Goal: Information Seeking & Learning: Learn about a topic

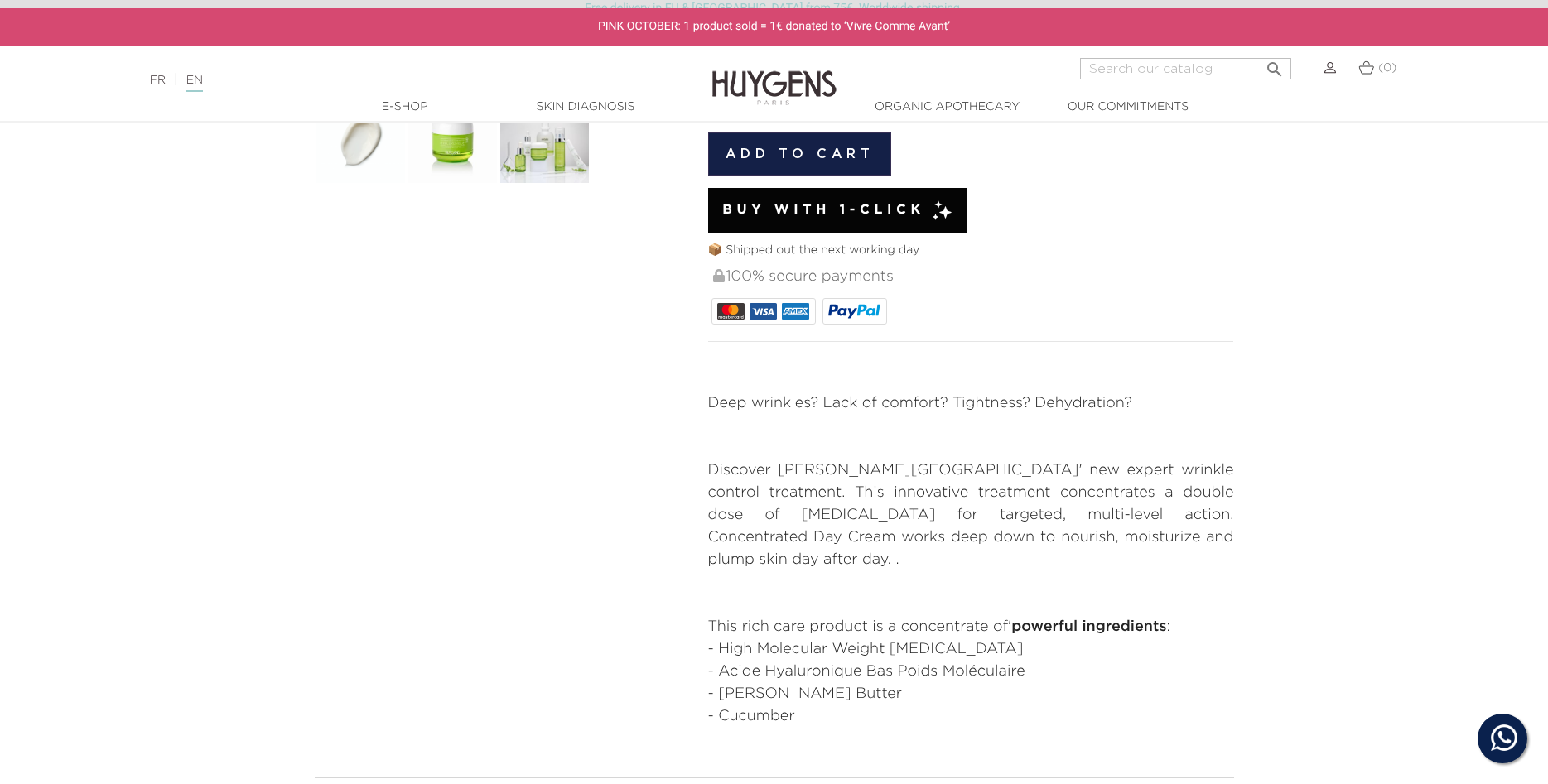
scroll to position [845, 0]
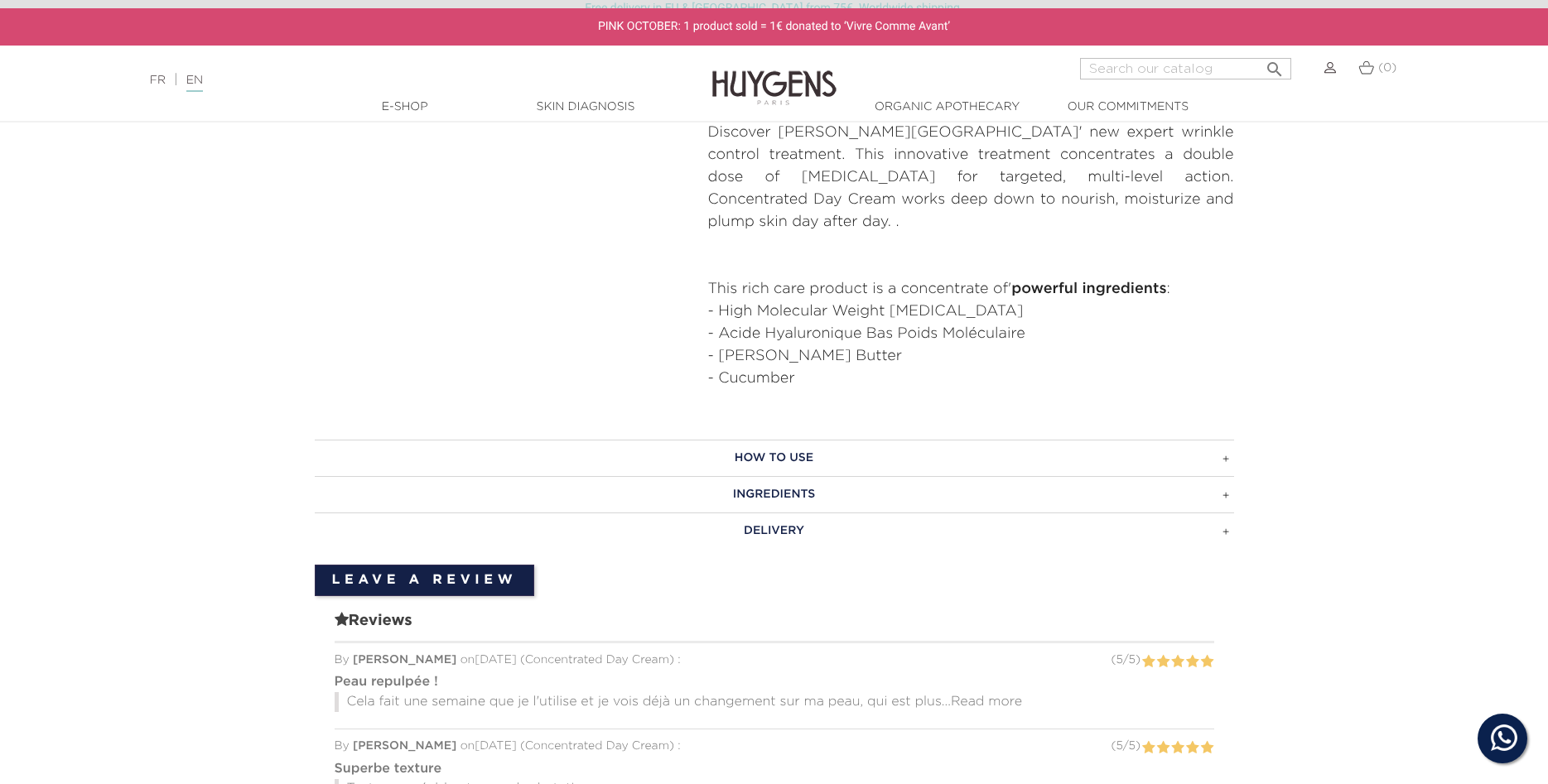
click at [800, 476] on h3 "Ingredients" at bounding box center [774, 494] width 919 height 37
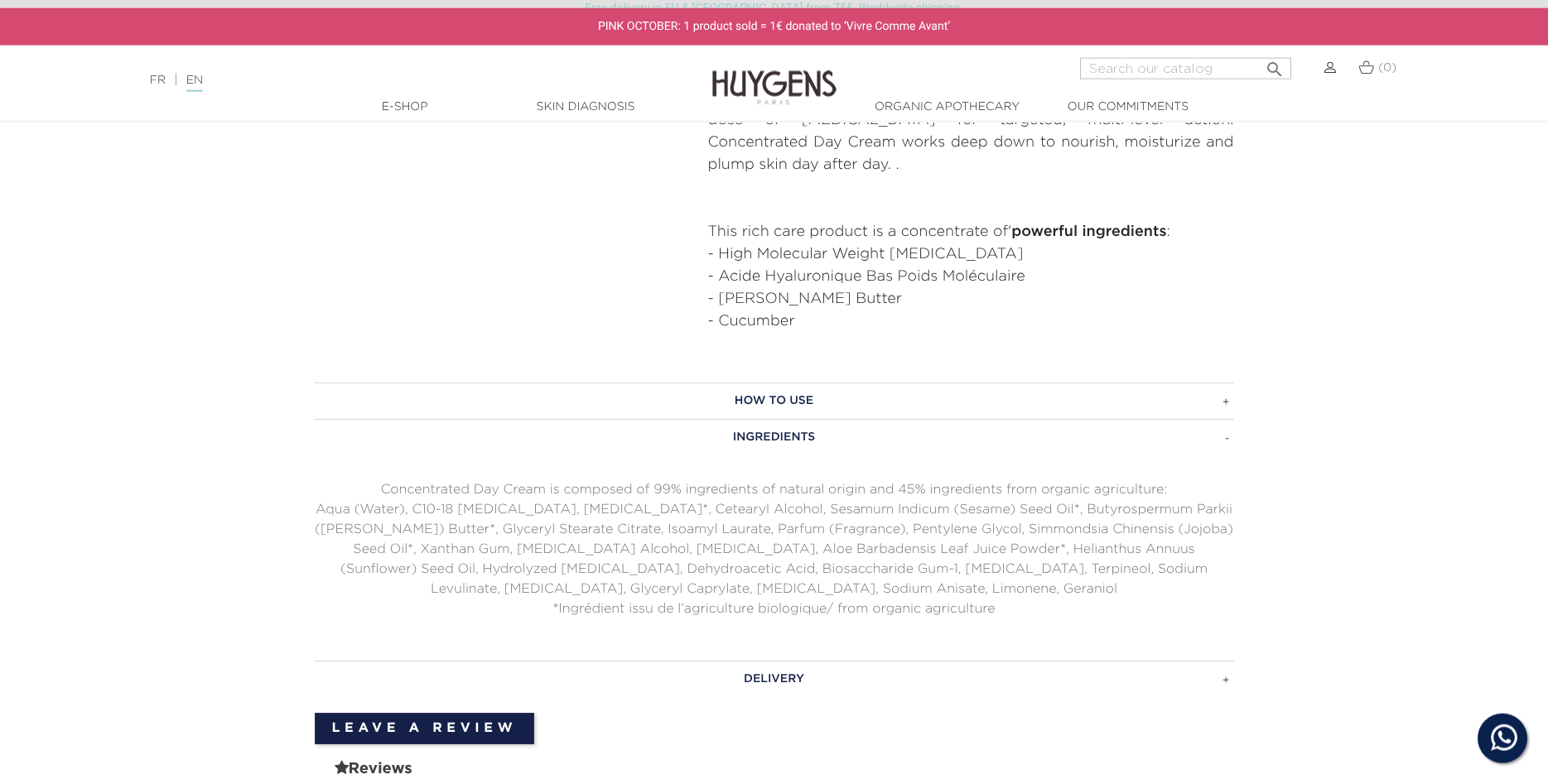
scroll to position [930, 0]
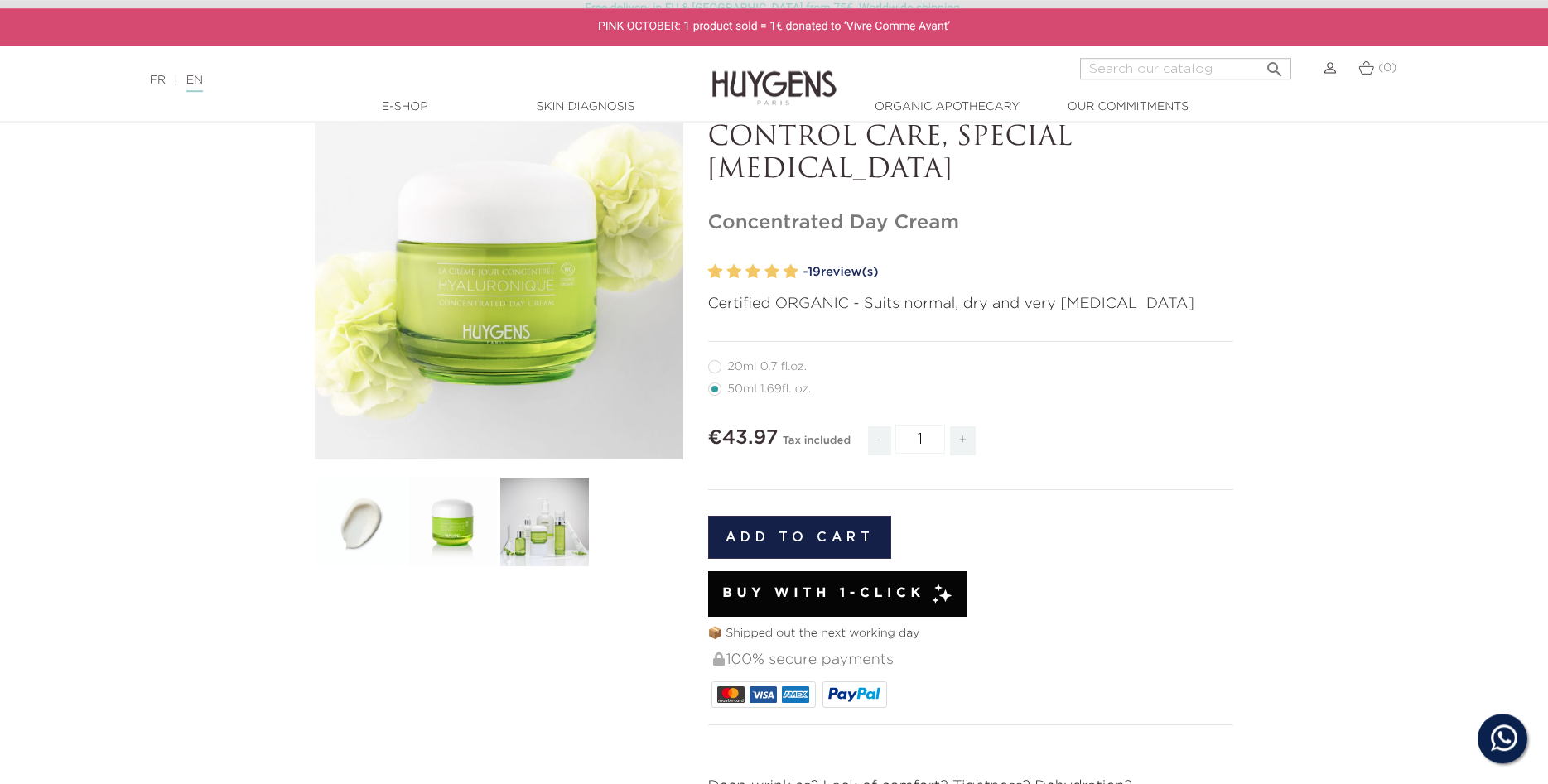
scroll to position [0, 0]
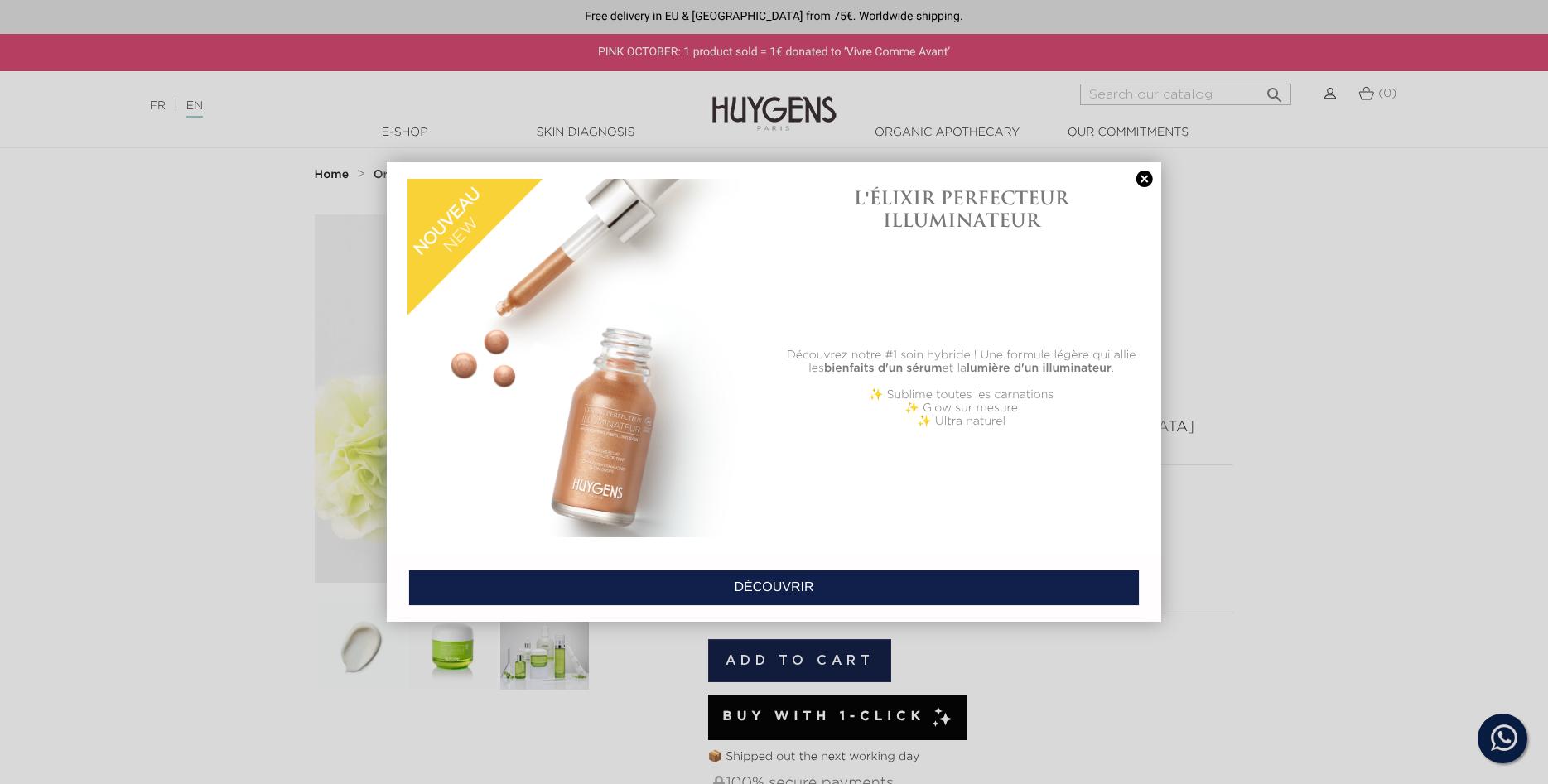
click at [1143, 183] on link at bounding box center [1145, 180] width 23 height 17
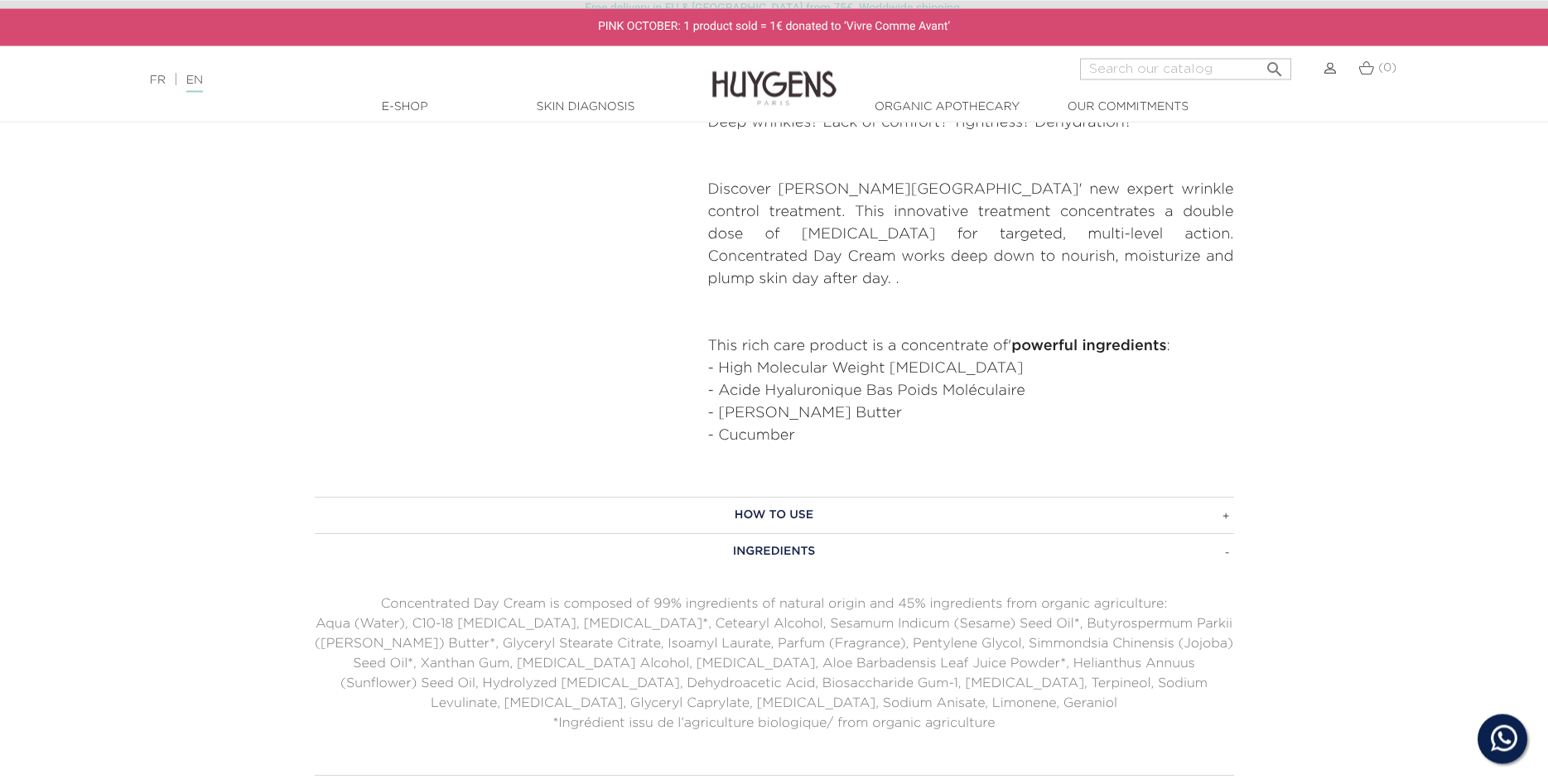
scroll to position [845, 0]
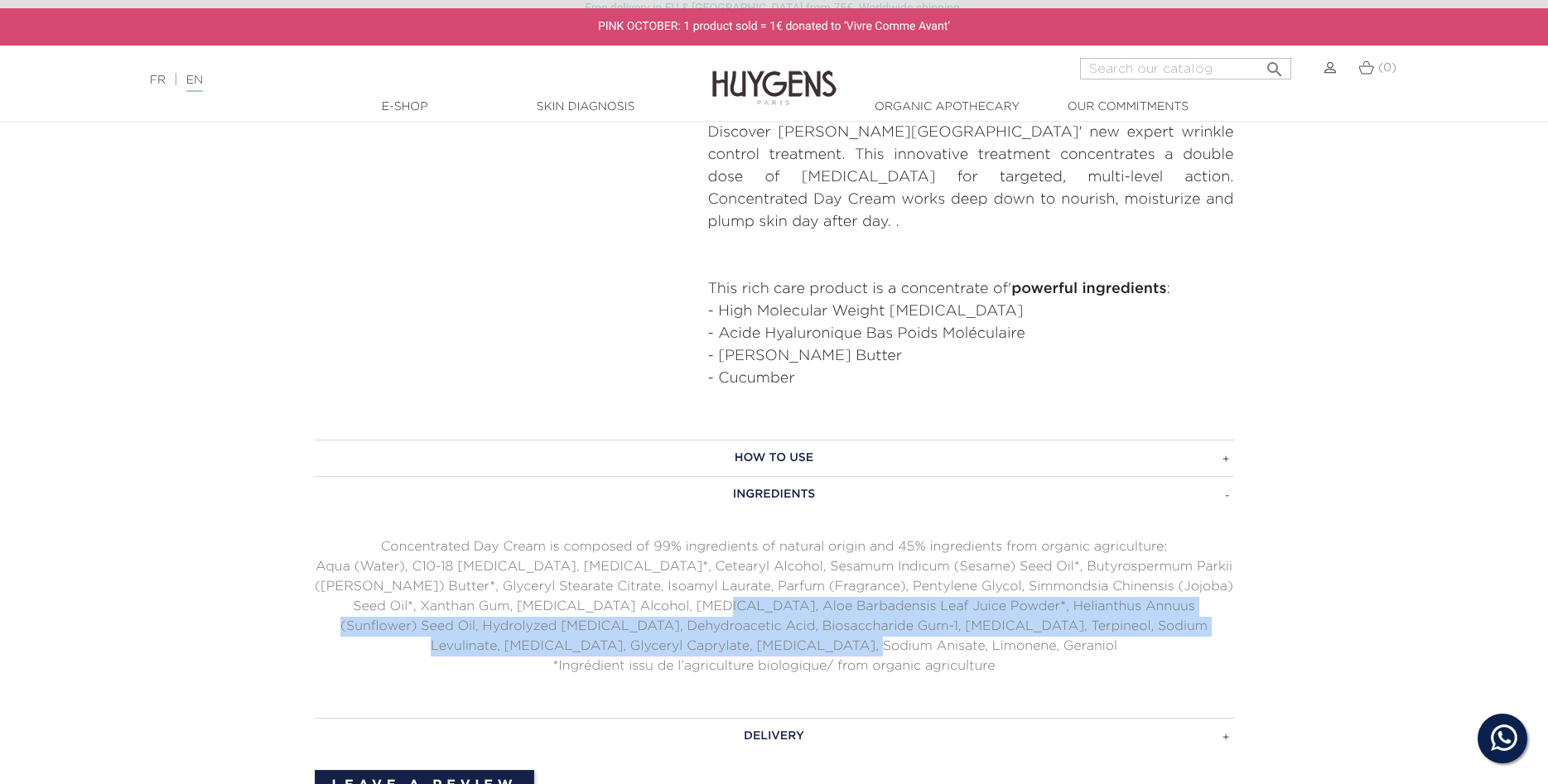
drag, startPoint x: 889, startPoint y: 624, endPoint x: 627, endPoint y: 588, distance: 264.5
click at [627, 588] on p "Aqua (Water), C10-18 [MEDICAL_DATA], [MEDICAL_DATA]*, Cetearyl Alcohol, Sesamum…" at bounding box center [774, 606] width 919 height 99
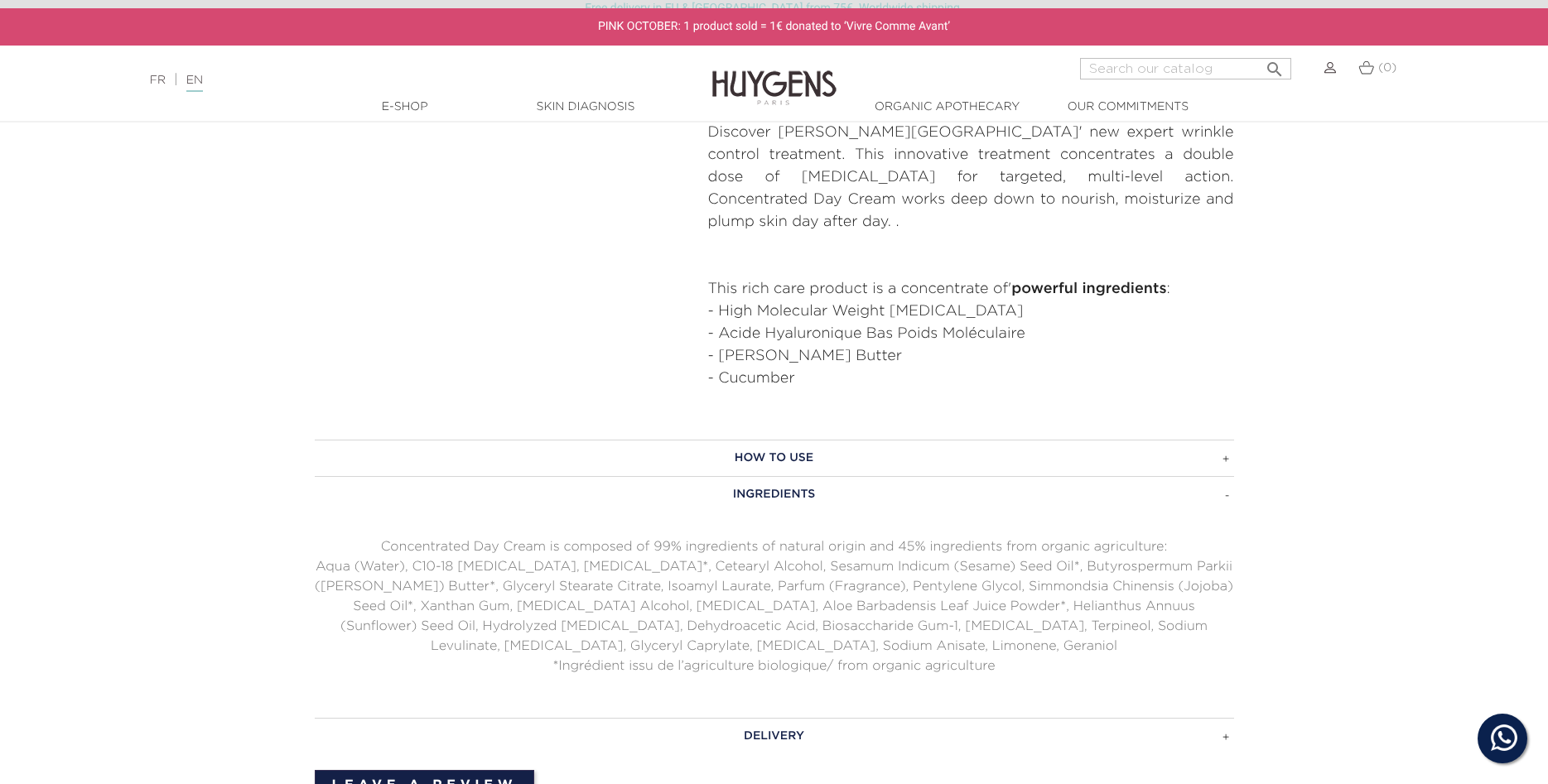
click at [358, 557] on p "Aqua (Water), C10-18 [MEDICAL_DATA], [MEDICAL_DATA]*, Cetearyl Alcohol, Sesamum…" at bounding box center [774, 606] width 919 height 99
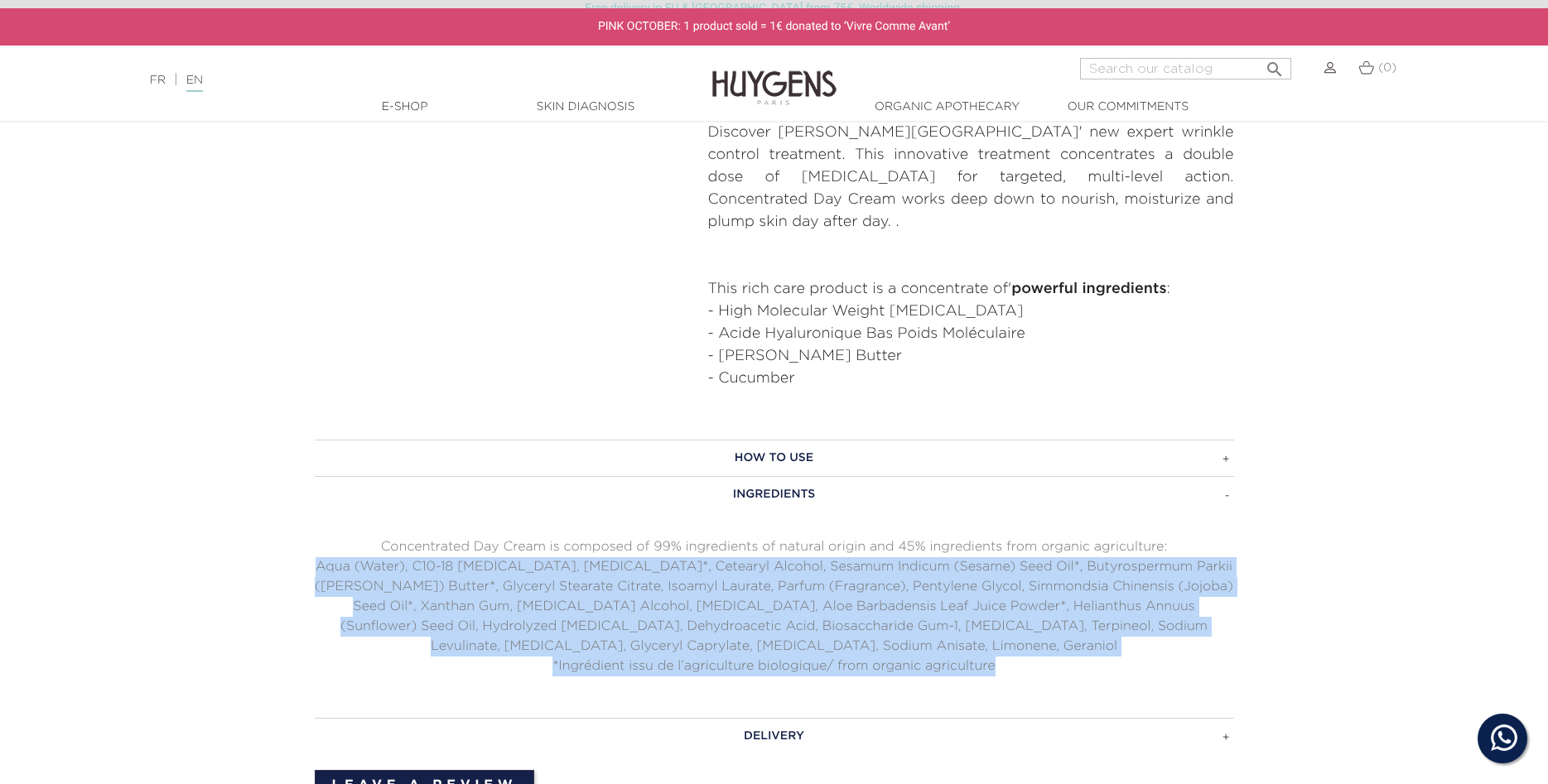
drag, startPoint x: 317, startPoint y: 546, endPoint x: 1011, endPoint y: 653, distance: 702.2
click at [1011, 653] on div "Concentrated Day Cream is composed of 99% ingredients of natural origin and 45%…" at bounding box center [774, 607] width 919 height 139
copy div "Aqua (Water), C10-18 [MEDICAL_DATA], [MEDICAL_DATA]*, Cetearyl Alcohol, Sesamum…"
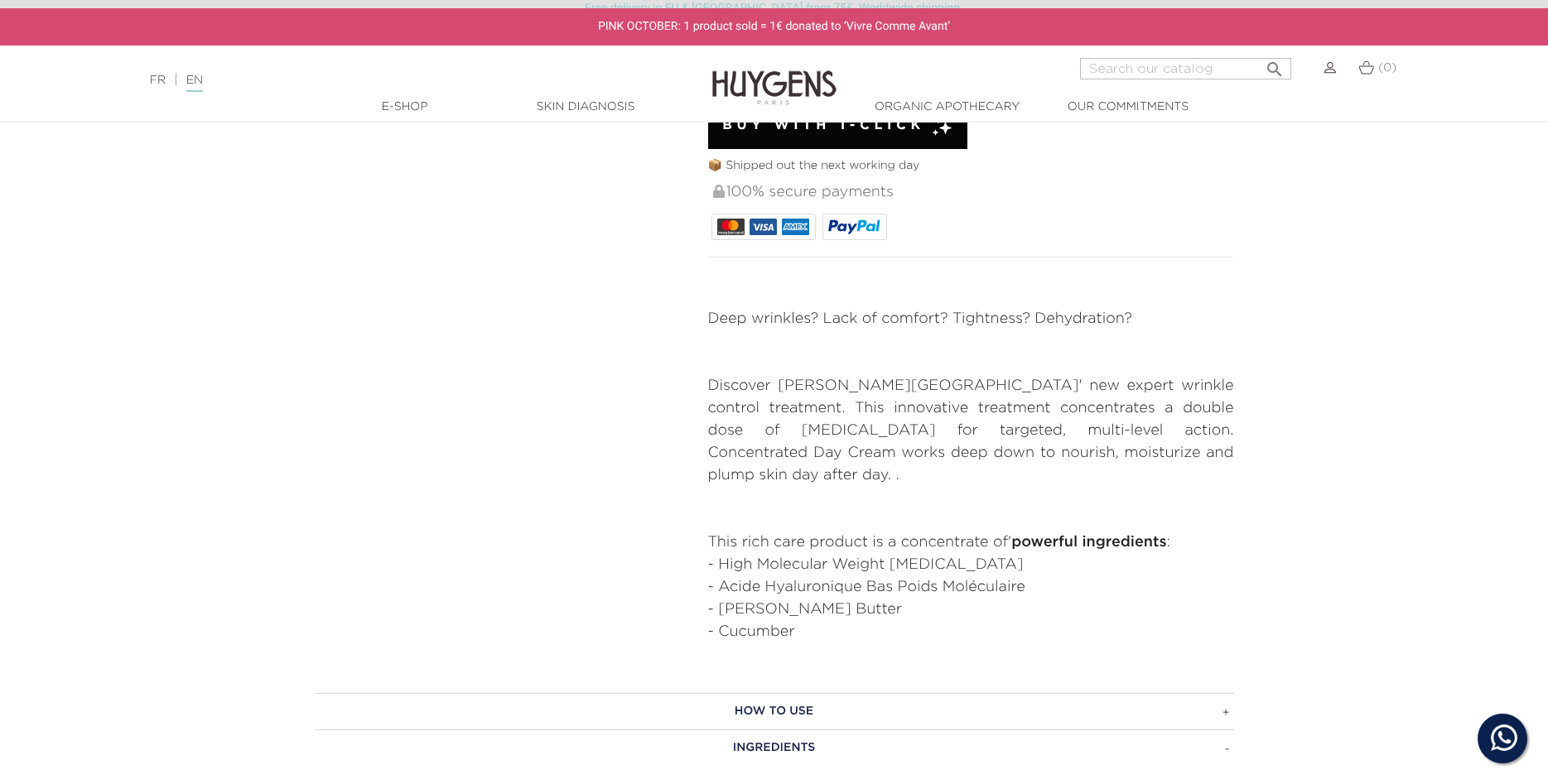
scroll to position [930, 0]
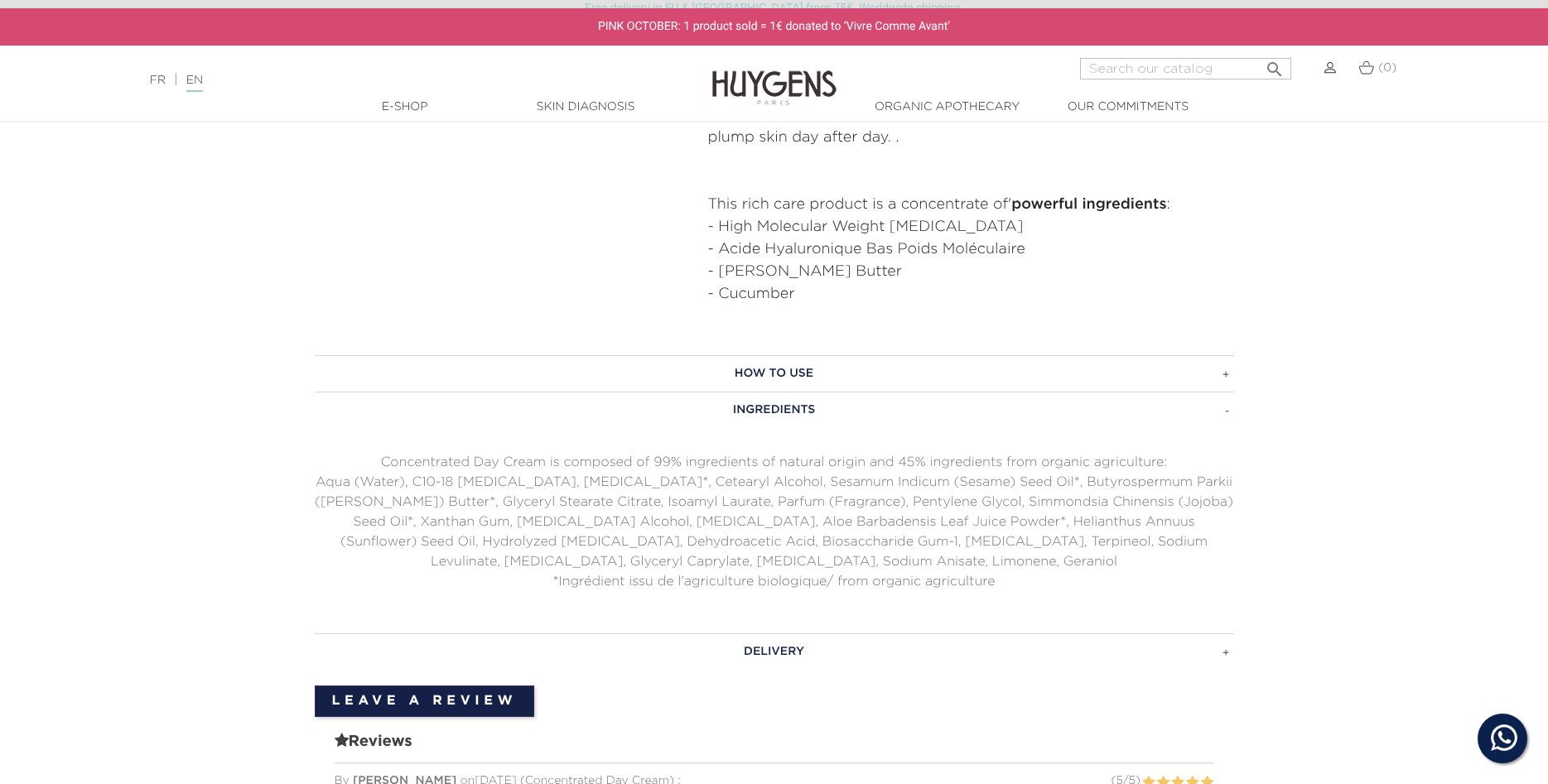
click at [780, 633] on h3 "Delivery" at bounding box center [774, 652] width 919 height 37
